Goal: Task Accomplishment & Management: Complete application form

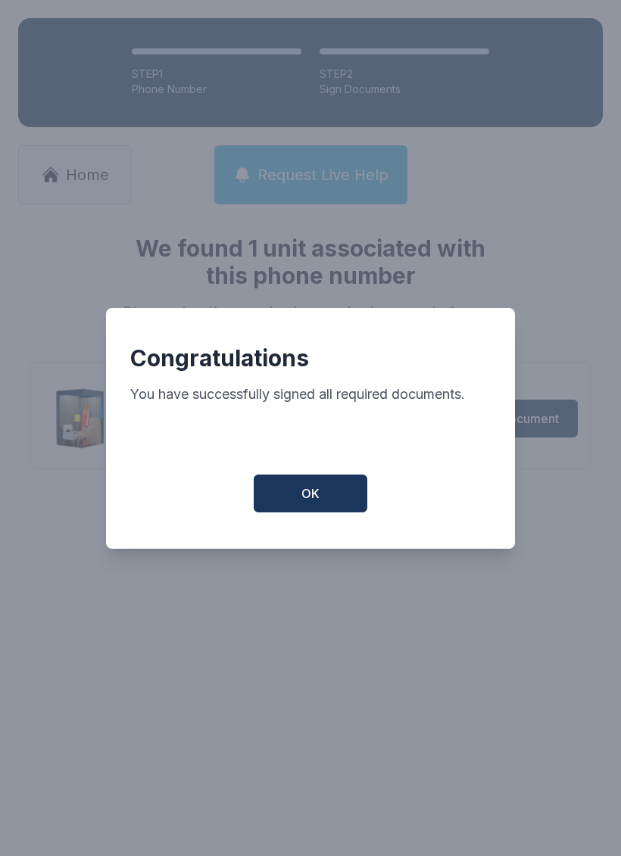
click at [346, 489] on button "OK" at bounding box center [311, 494] width 114 height 38
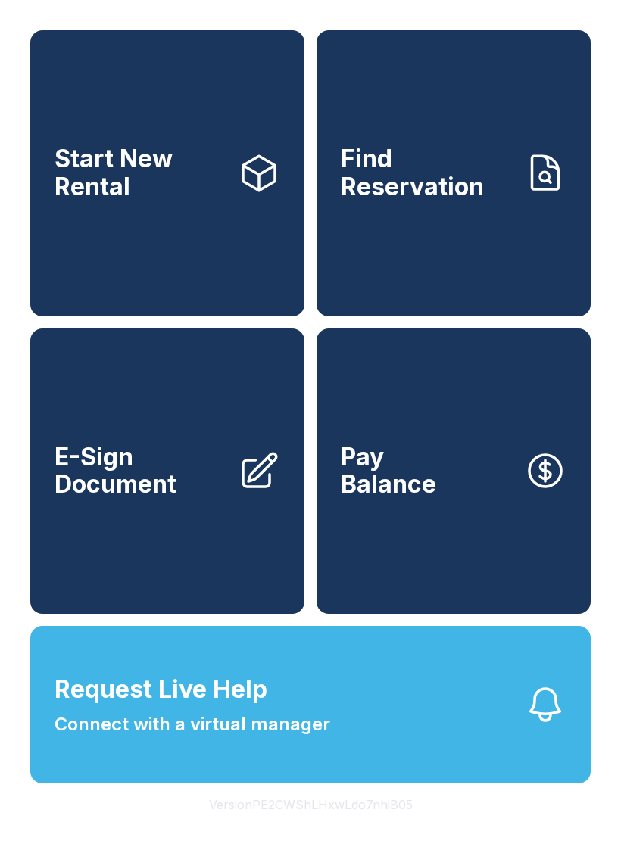
click at [155, 493] on span "E-Sign Document" at bounding box center [140, 471] width 171 height 55
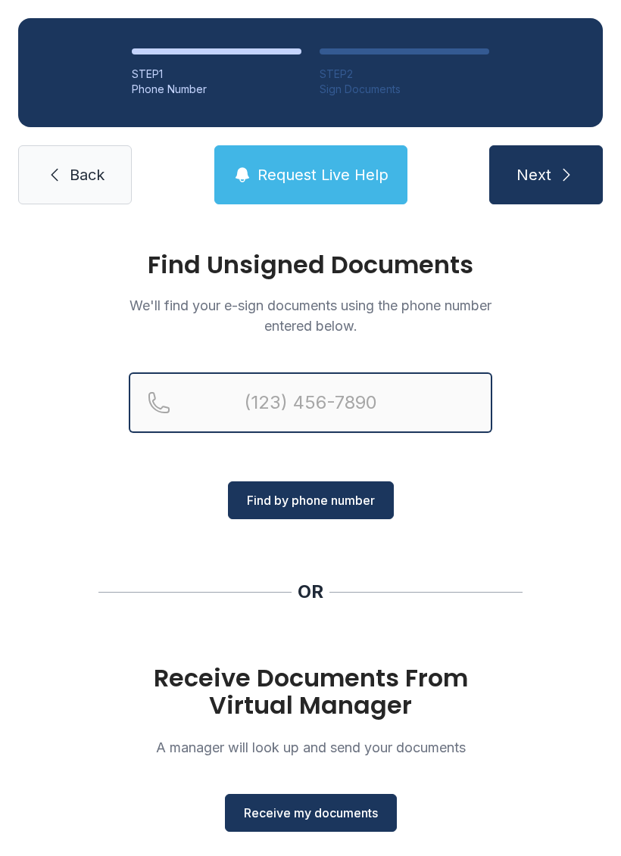
click at [363, 376] on input "Reservation phone number" at bounding box center [310, 402] width 363 height 61
type input "[PHONE_NUMBER]"
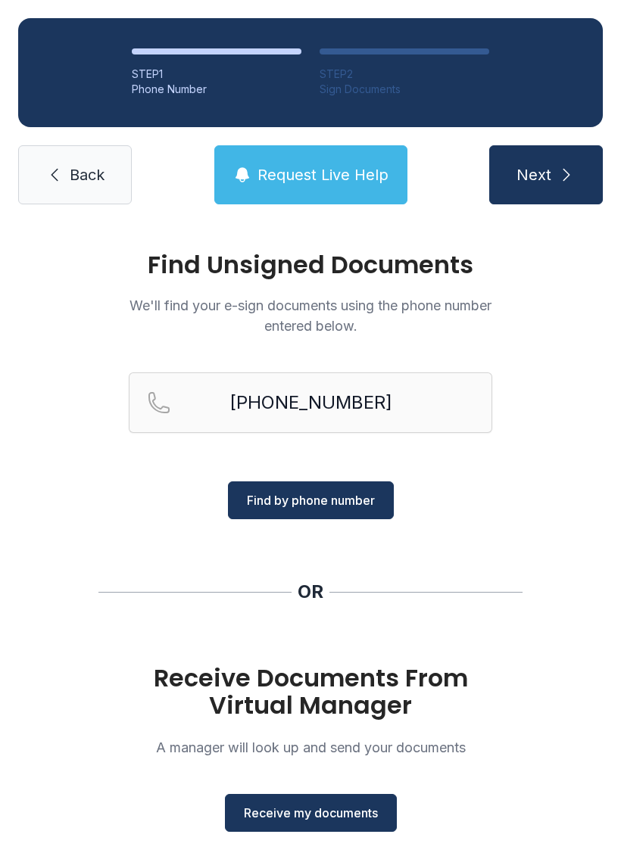
click at [285, 502] on span "Find by phone number" at bounding box center [311, 500] width 128 height 18
click at [366, 512] on button "Find by phone number" at bounding box center [311, 500] width 166 height 38
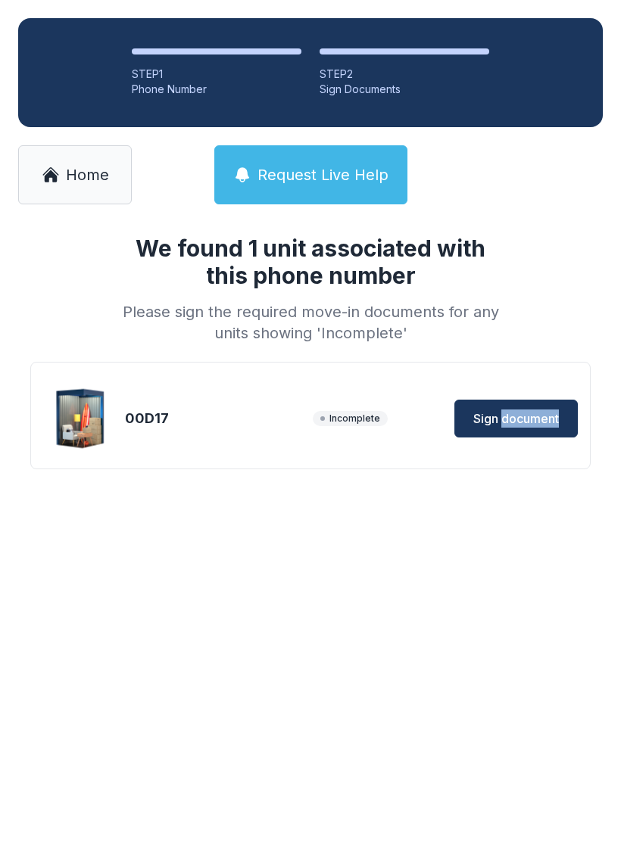
click at [538, 436] on button "Sign document" at bounding box center [515, 419] width 123 height 38
